Goal: Task Accomplishment & Management: Manage account settings

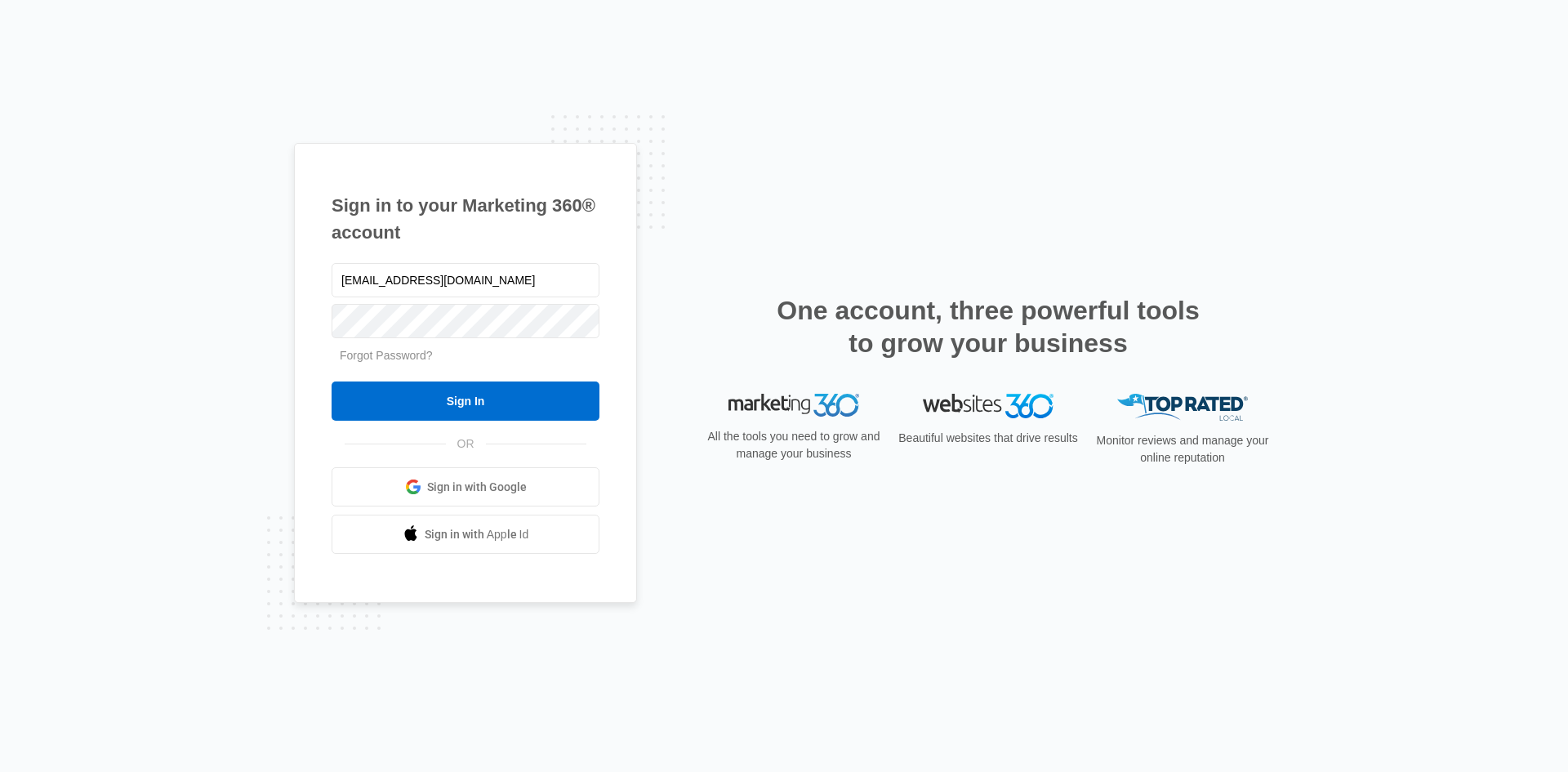
drag, startPoint x: 470, startPoint y: 283, endPoint x: 27, endPoint y: 258, distance: 443.7
click at [28, 258] on div "Sign in to your Marketing 360® account any@myezglobal.com Forgot Password? Sign…" at bounding box center [784, 386] width 1568 height 772
type input "[PERSON_NAME][EMAIL_ADDRESS][DOMAIN_NAME]"
click at [331, 381] on input "Sign In" at bounding box center [465, 401] width 268 height 40
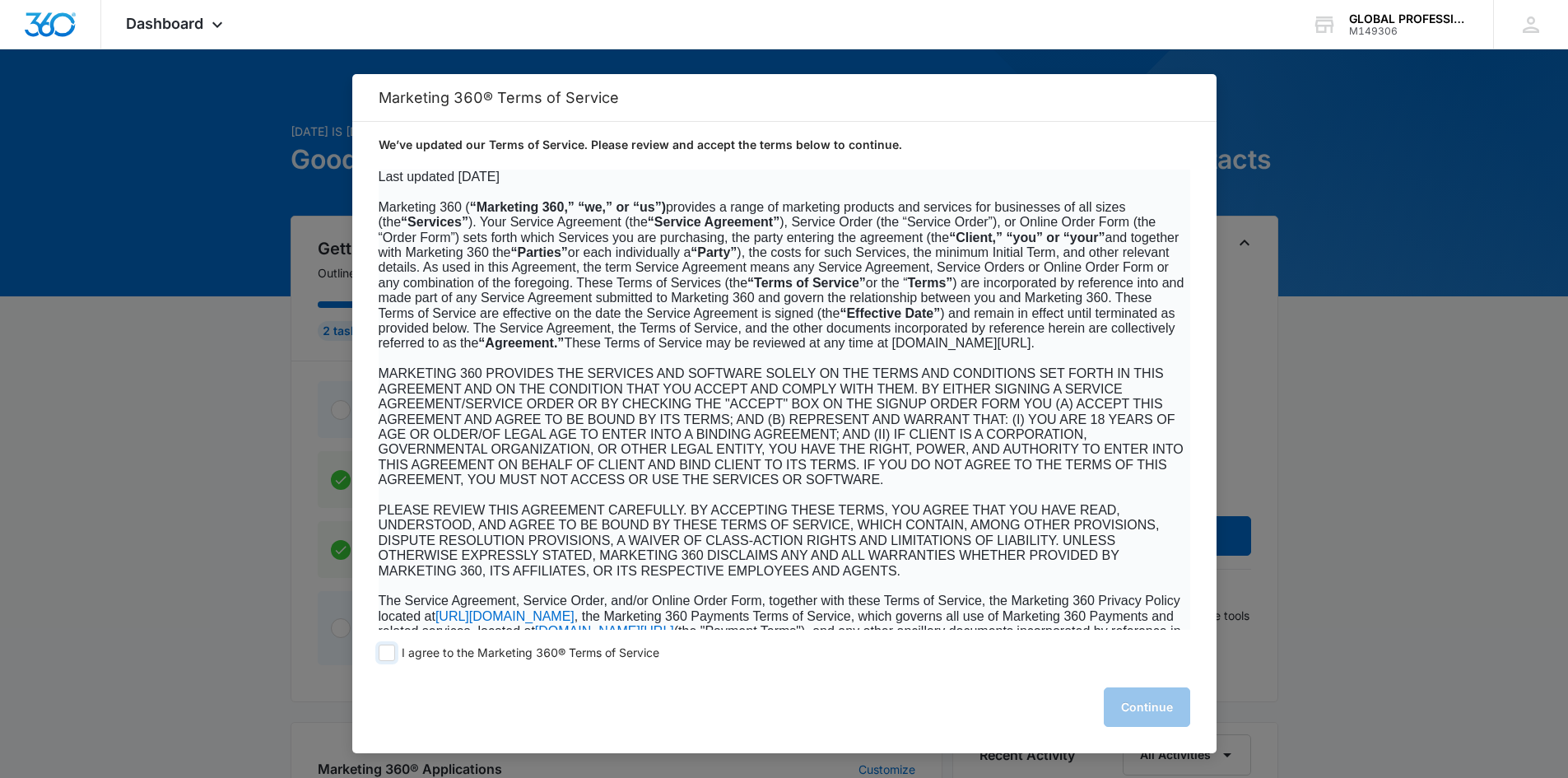
click at [405, 652] on span "I agree to the Marketing 360® Terms of Service" at bounding box center [531, 653] width 257 height 16
click at [395, 652] on input "I agree to the Marketing 360® Terms of Service" at bounding box center [387, 653] width 17 height 17
checkbox input "true"
click at [1127, 712] on button "Continue" at bounding box center [1147, 707] width 86 height 40
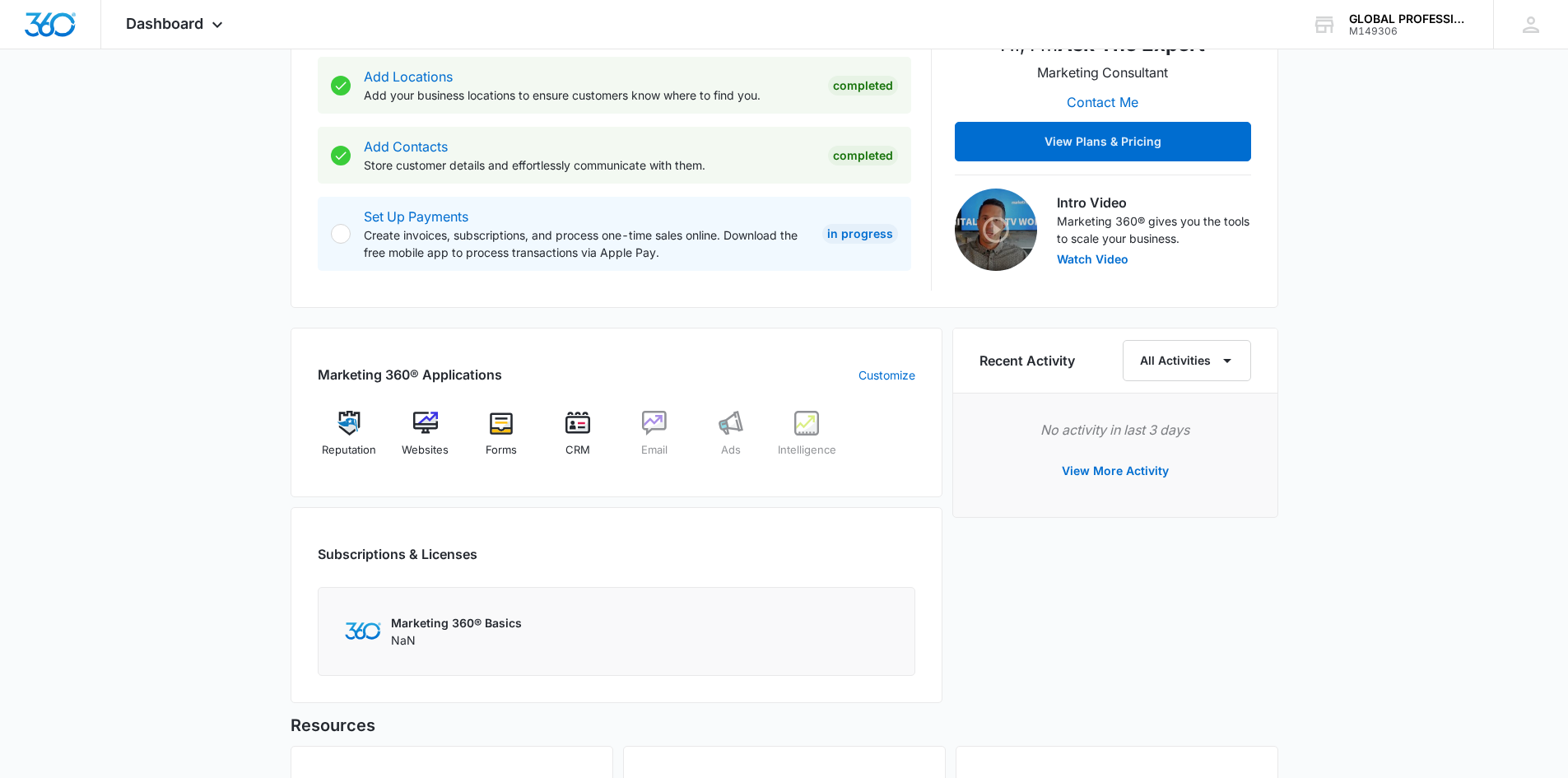
scroll to position [387, 0]
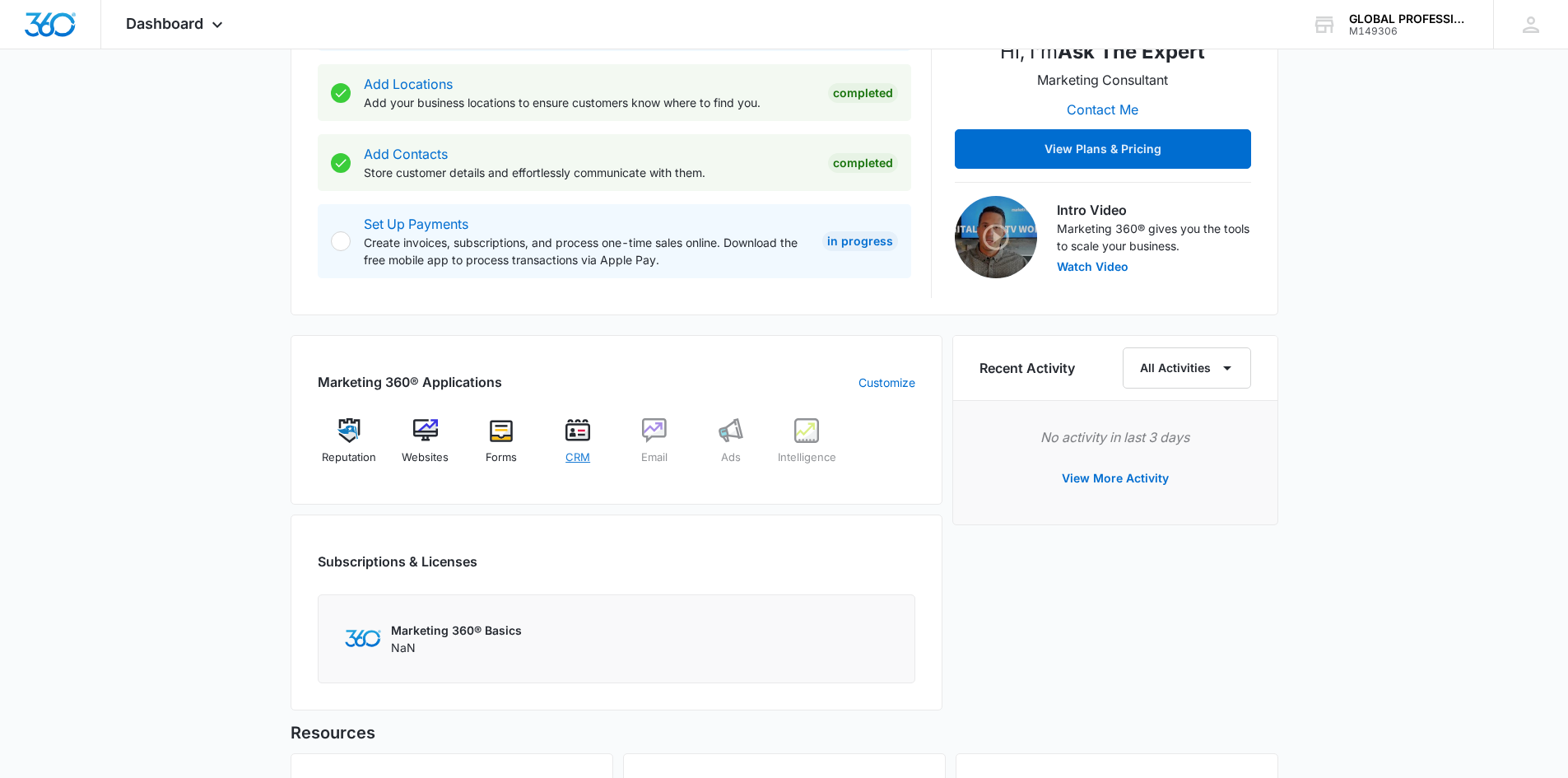
click at [566, 433] on img at bounding box center [578, 431] width 25 height 25
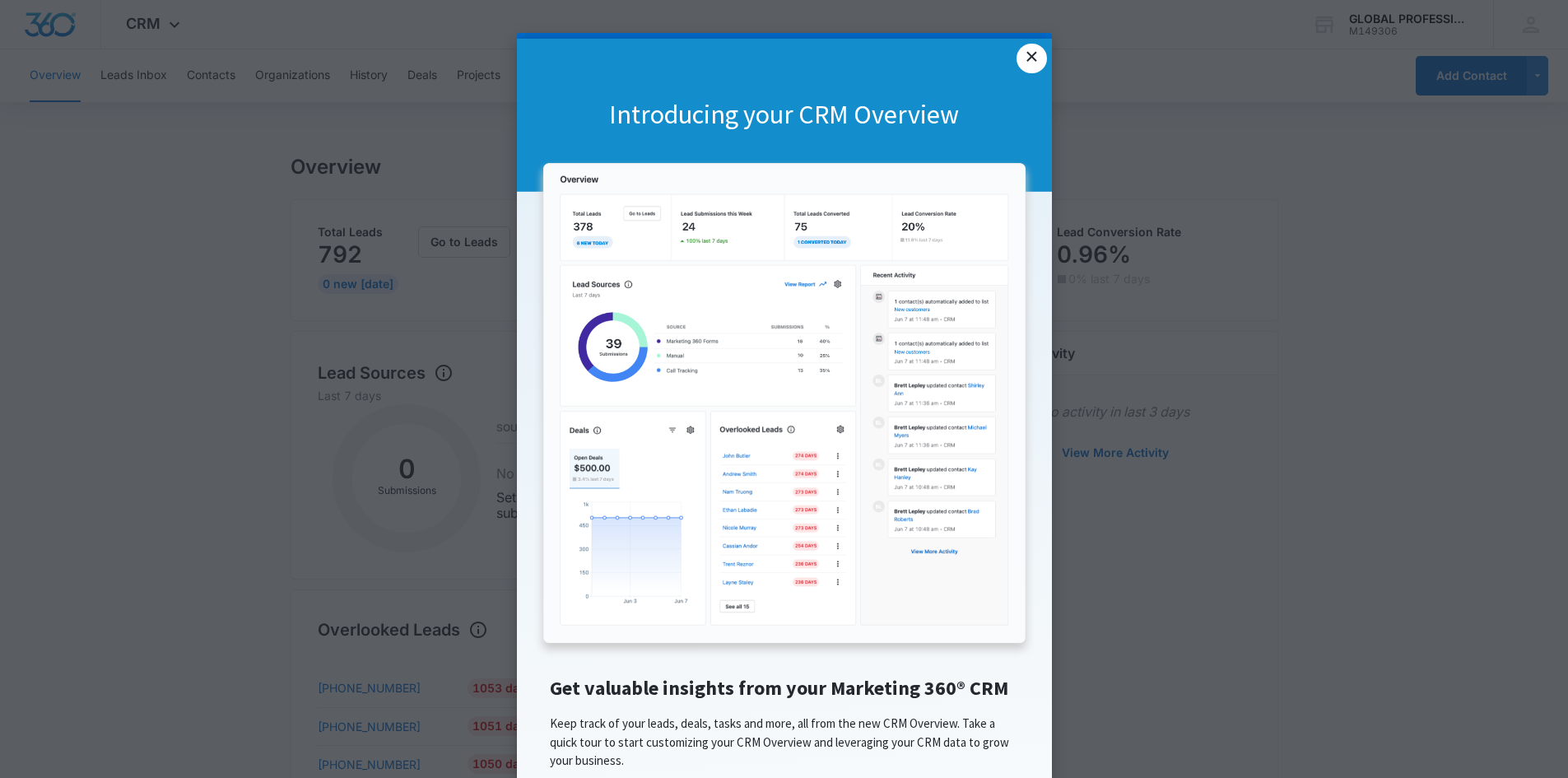
click at [1020, 54] on link "×" at bounding box center [1031, 59] width 30 height 30
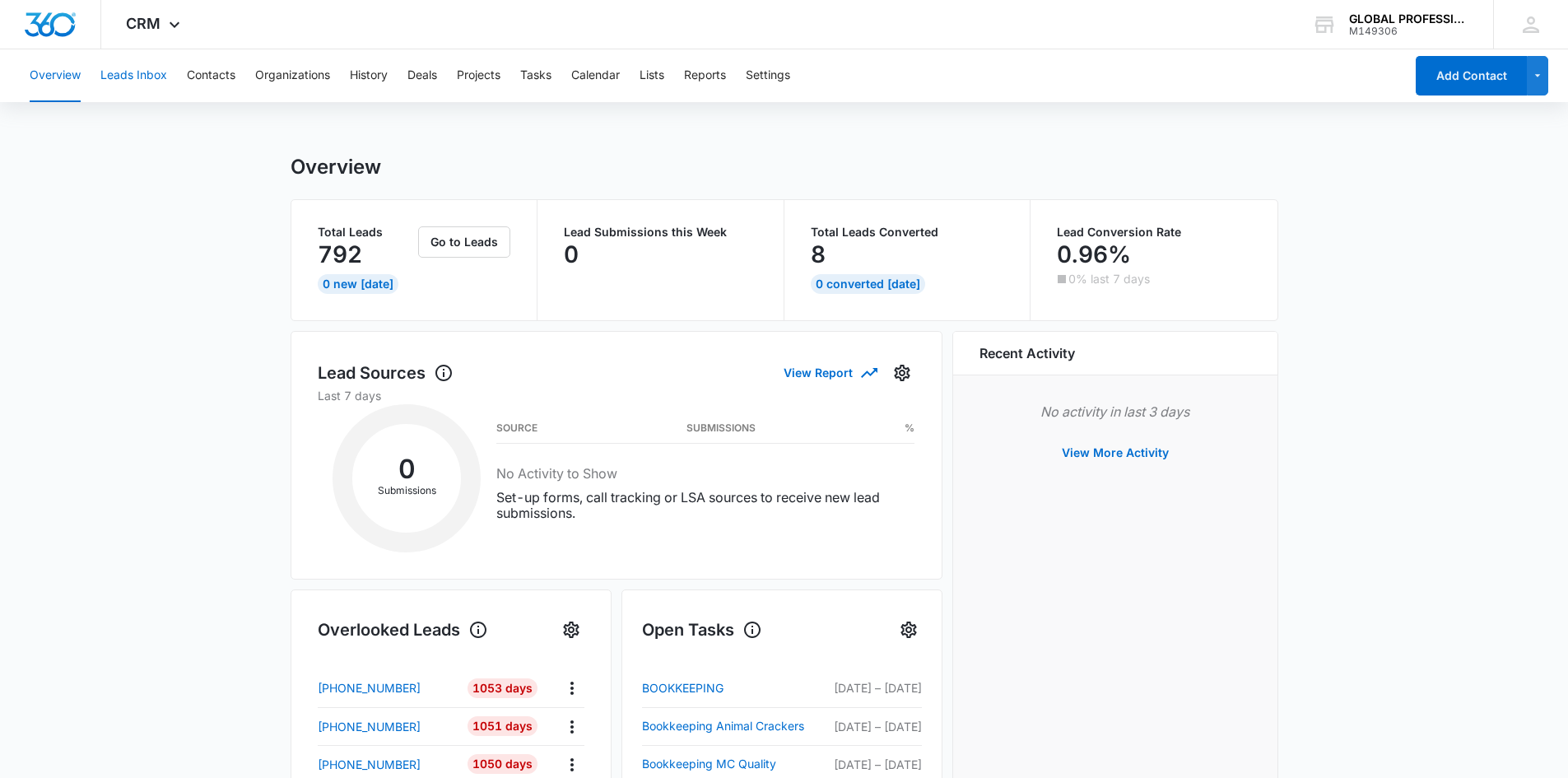
click at [142, 78] on button "Leads Inbox" at bounding box center [134, 75] width 66 height 52
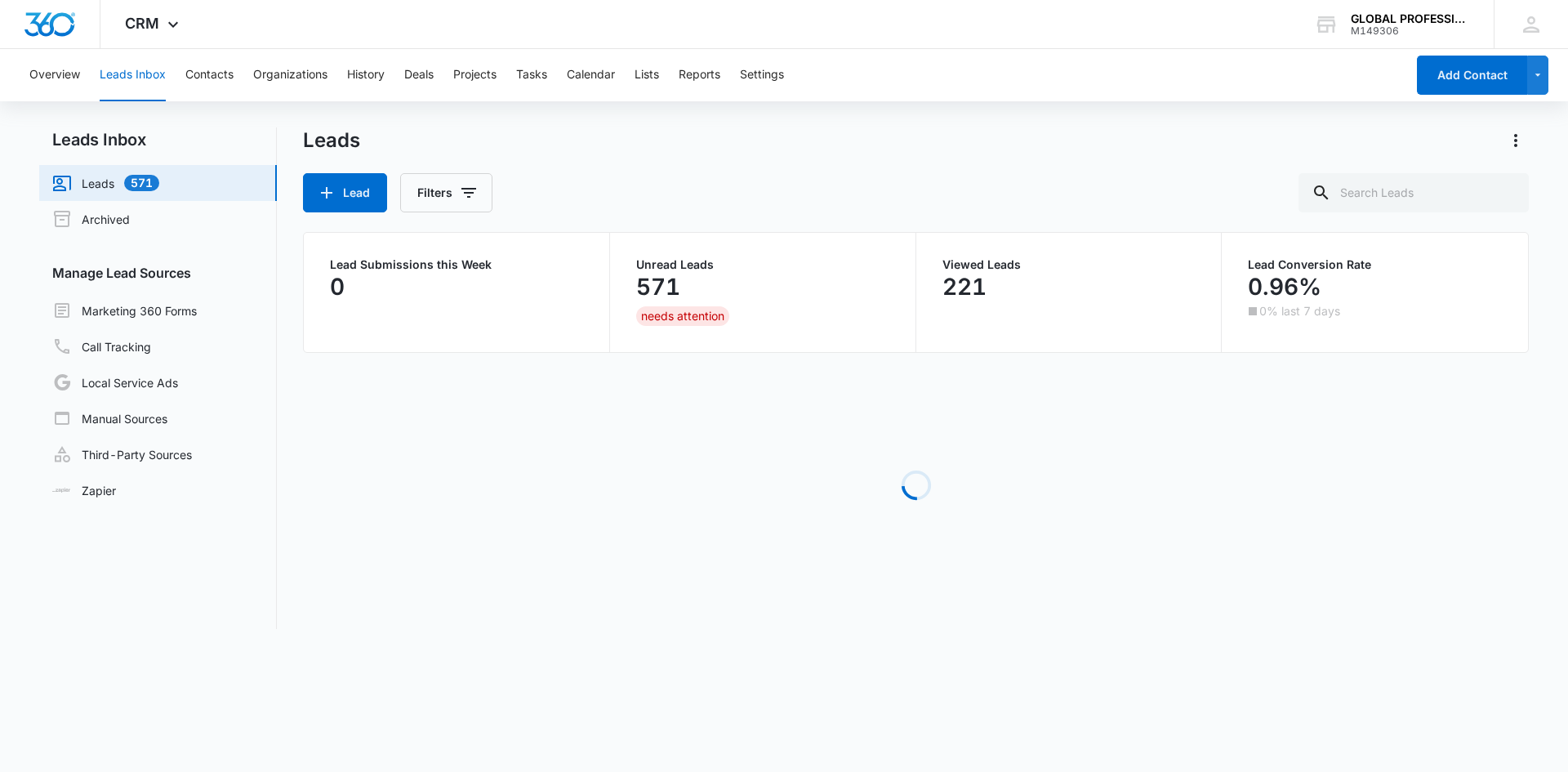
click at [181, 73] on div "Overview Leads Inbox Contacts Organizations History Deals Projects Tasks Calend…" at bounding box center [713, 74] width 1386 height 52
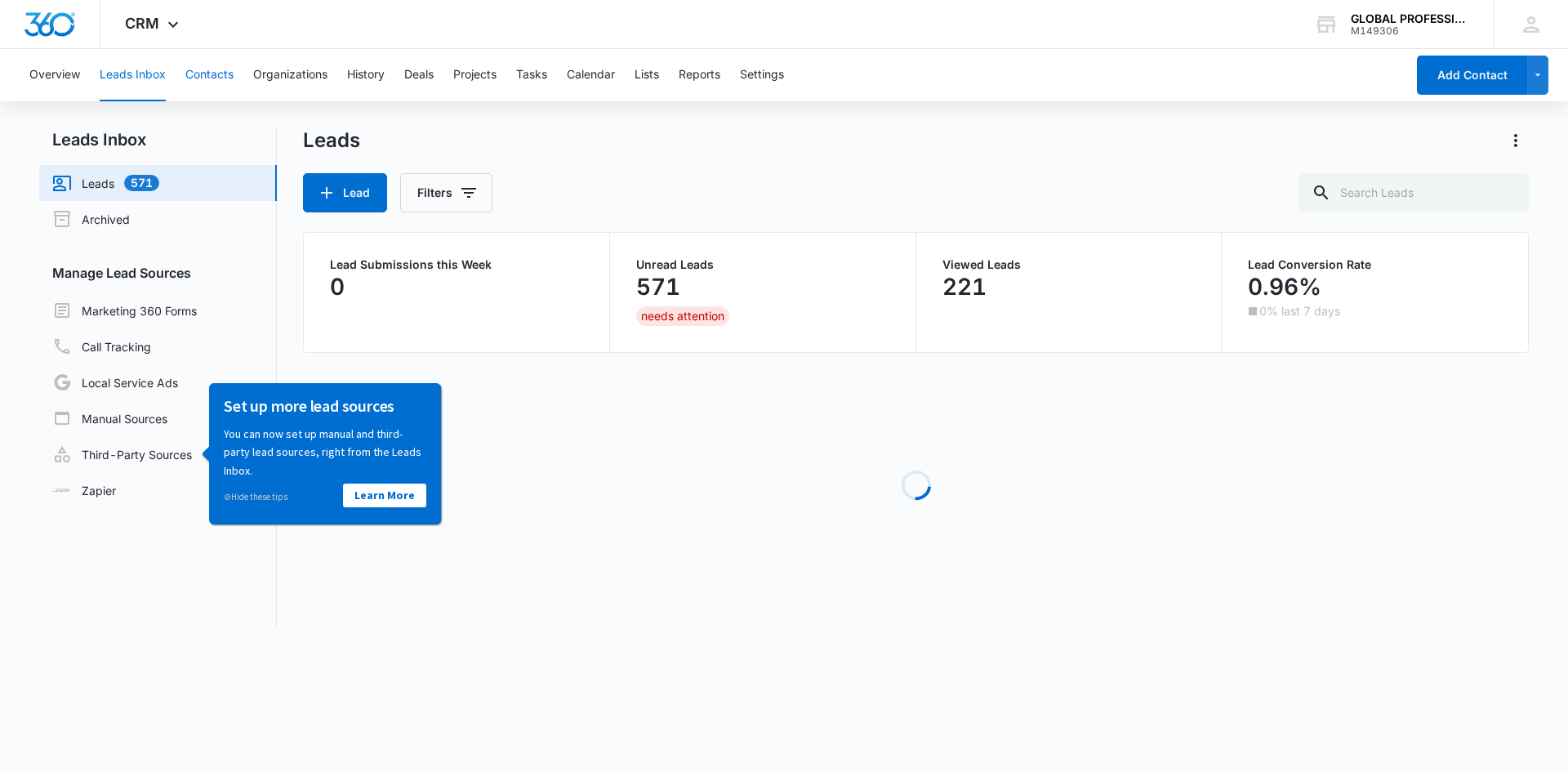
click at [209, 76] on button "Contacts" at bounding box center [209, 74] width 48 height 52
